Goal: Navigation & Orientation: Locate item on page

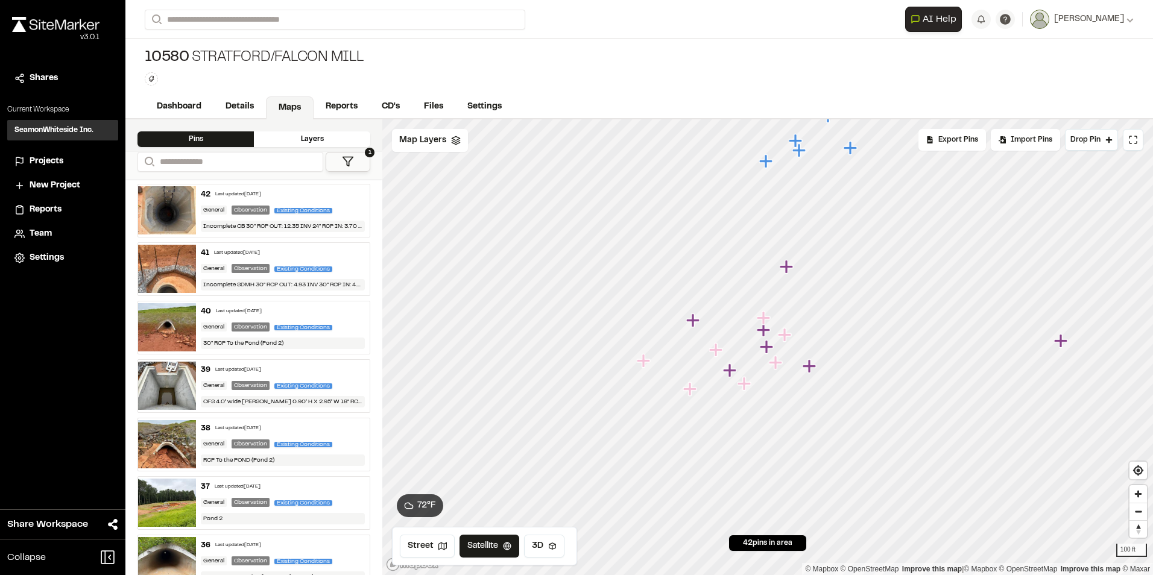
drag, startPoint x: 0, startPoint y: 0, endPoint x: 767, endPoint y: 350, distance: 842.6
click at [767, 350] on icon "Map marker" at bounding box center [766, 346] width 13 height 13
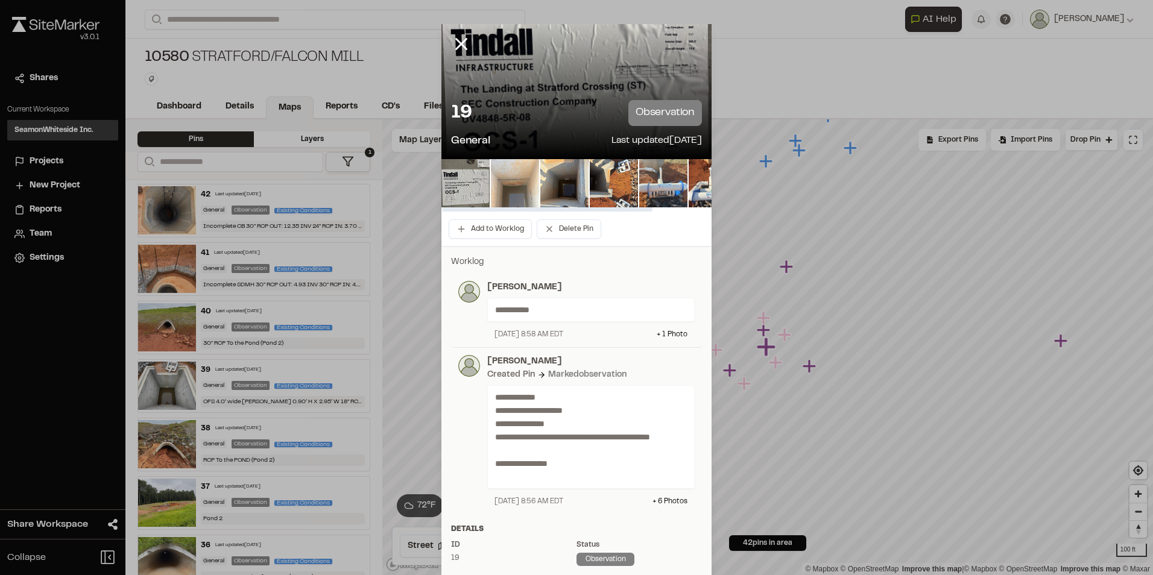
click at [514, 176] on img at bounding box center [515, 183] width 48 height 48
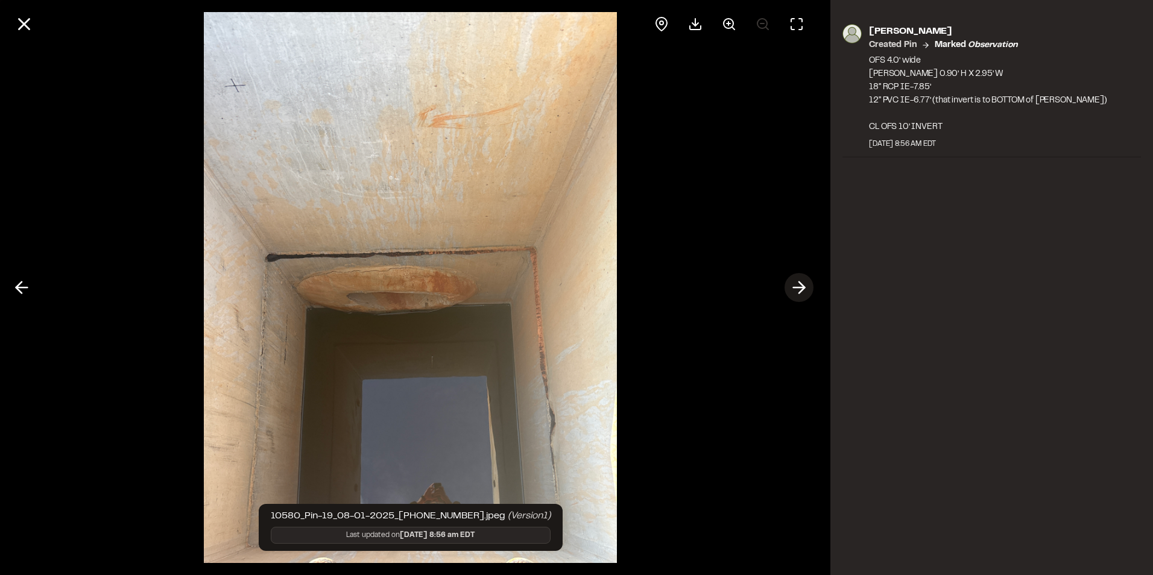
click at [798, 284] on icon at bounding box center [798, 287] width 19 height 21
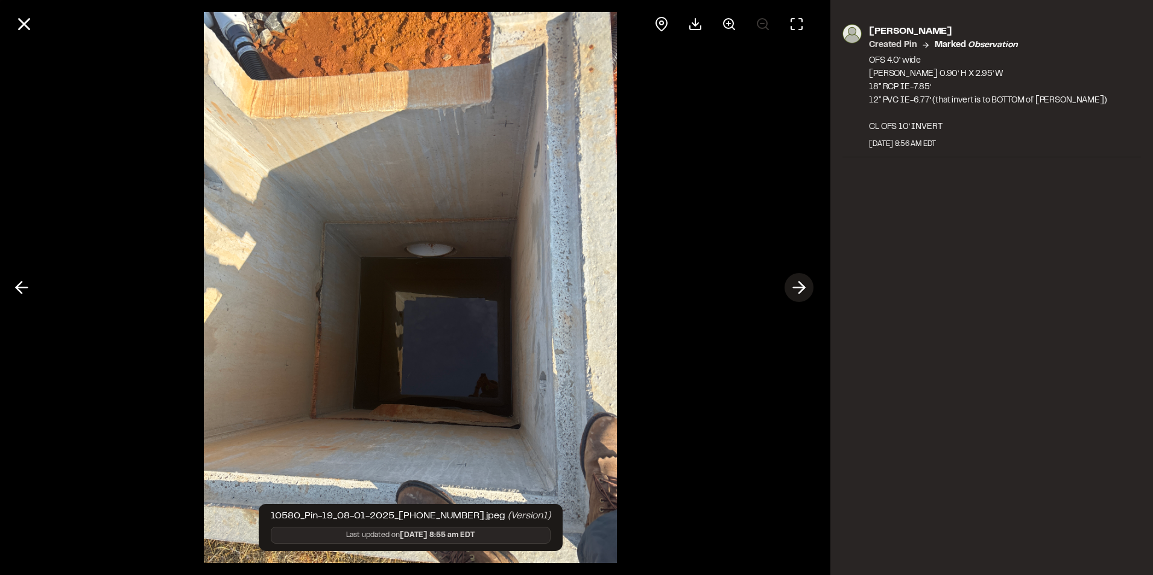
click at [798, 284] on icon at bounding box center [798, 287] width 19 height 21
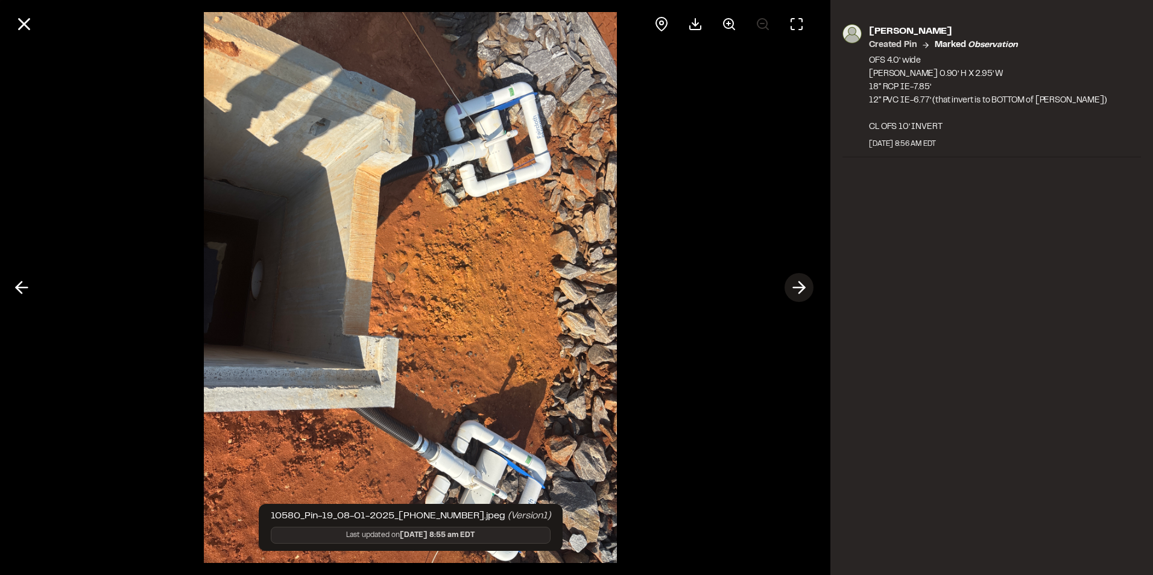
click at [798, 284] on icon at bounding box center [798, 287] width 19 height 21
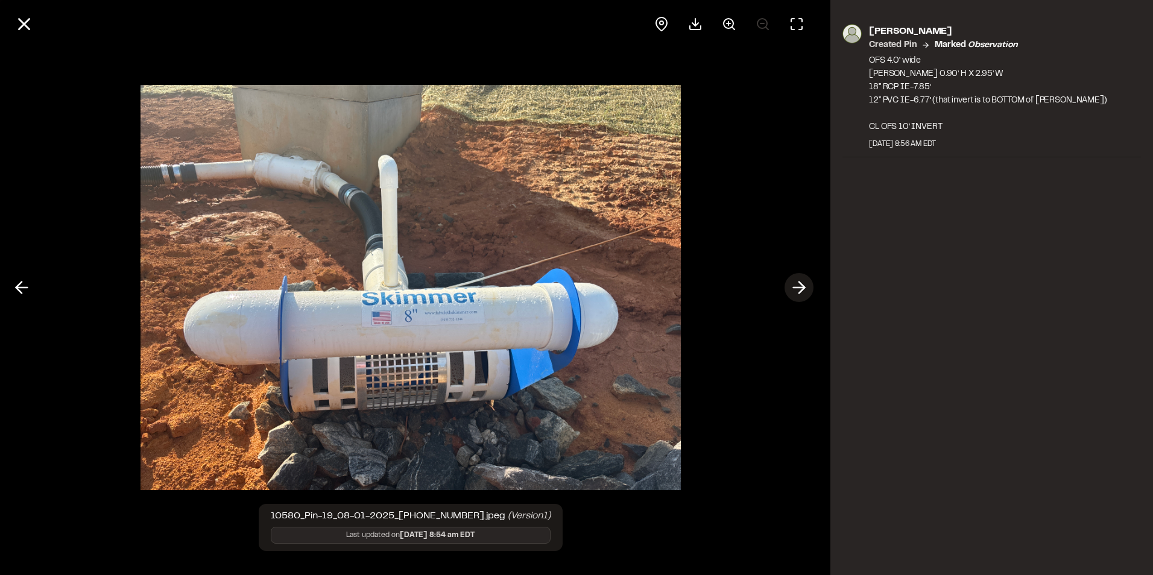
click at [798, 284] on icon at bounding box center [798, 287] width 19 height 21
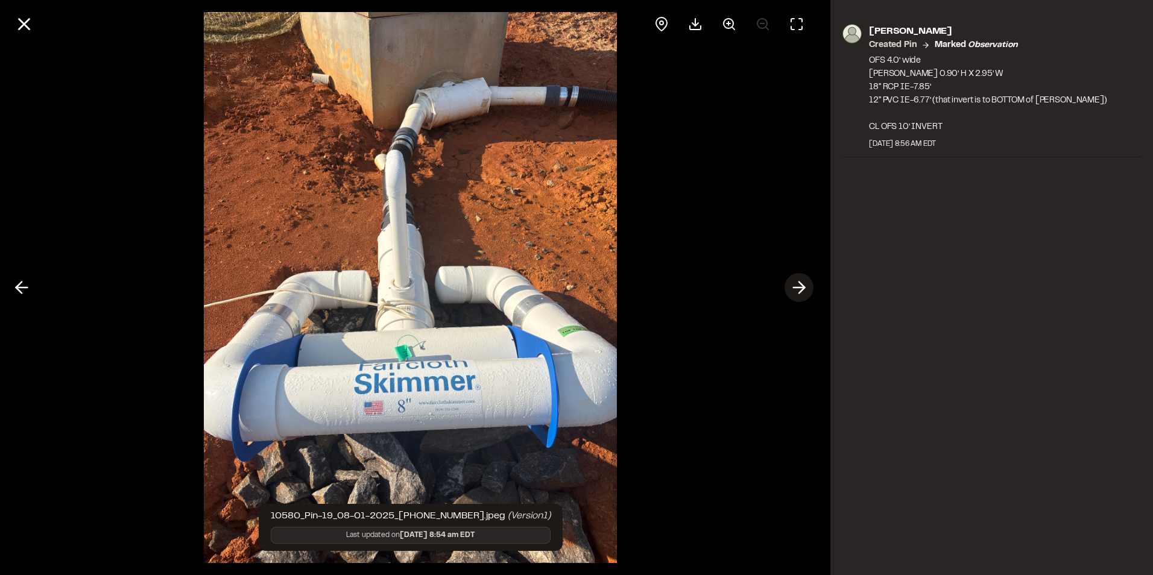
click at [798, 284] on icon at bounding box center [798, 287] width 19 height 21
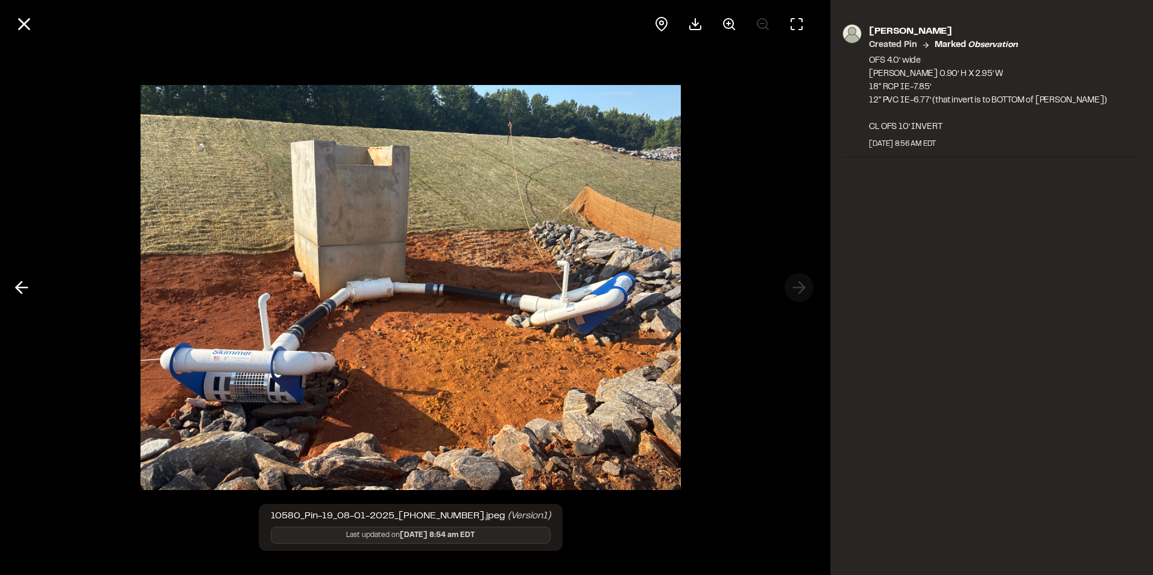
click at [798, 284] on div at bounding box center [410, 287] width 821 height 575
click at [32, 27] on icon at bounding box center [24, 24] width 21 height 21
